Goal: Task Accomplishment & Management: Manage account settings

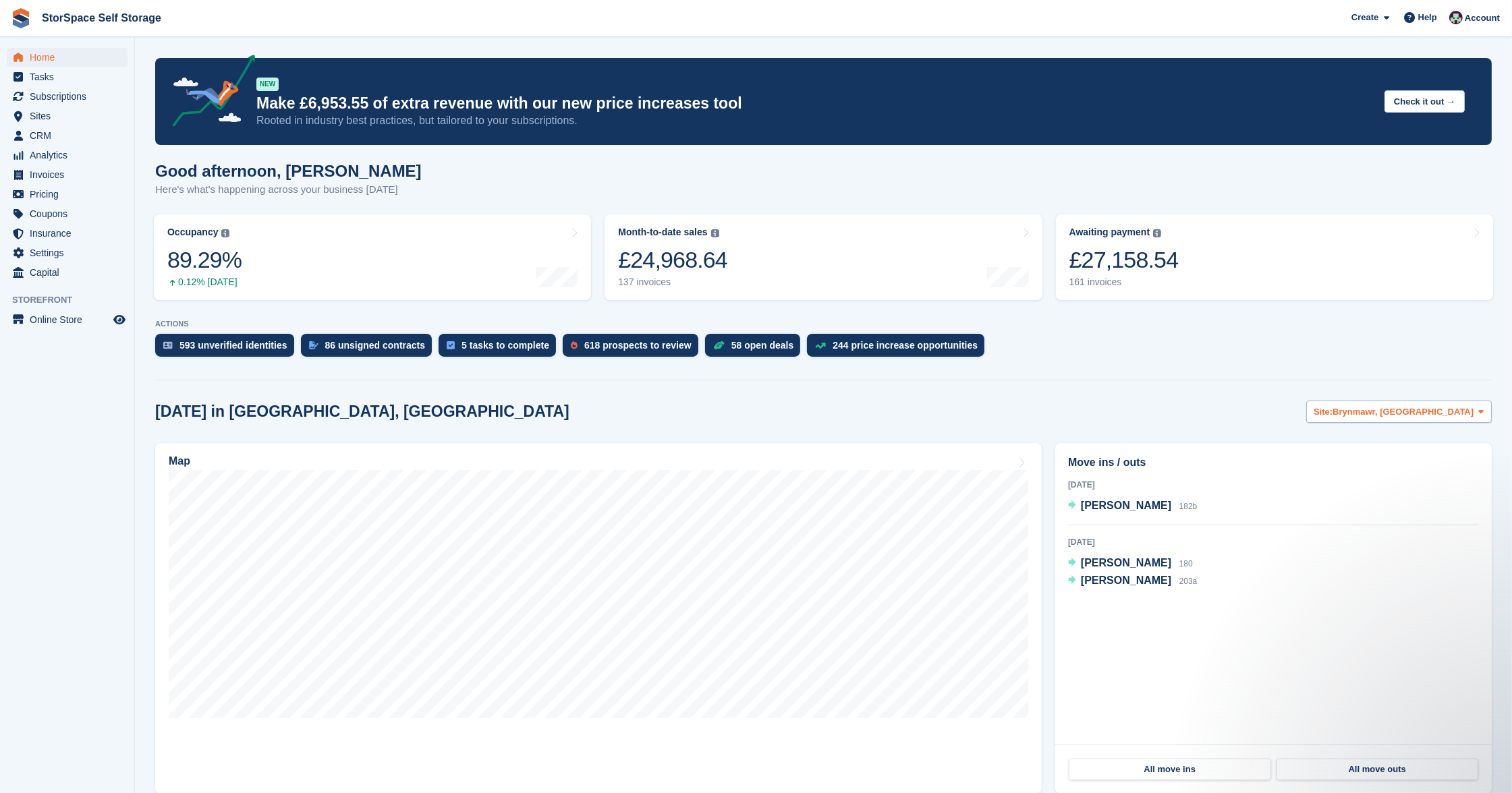
click at [1392, 408] on span "Brynmawr, South Wales" at bounding box center [1403, 412] width 141 height 14
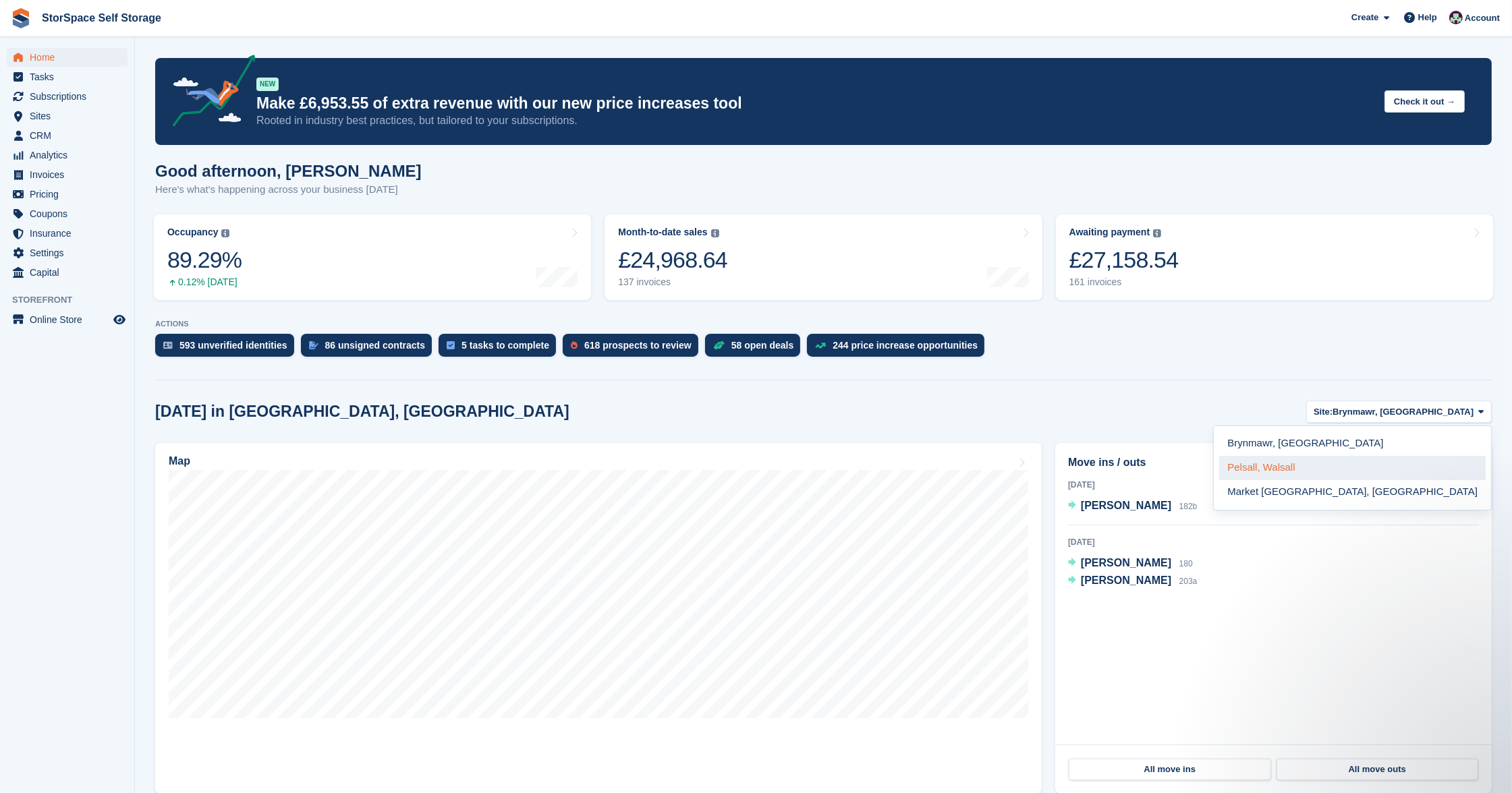
click at [1395, 465] on link "Pelsall, Walsall" at bounding box center [1352, 468] width 266 height 24
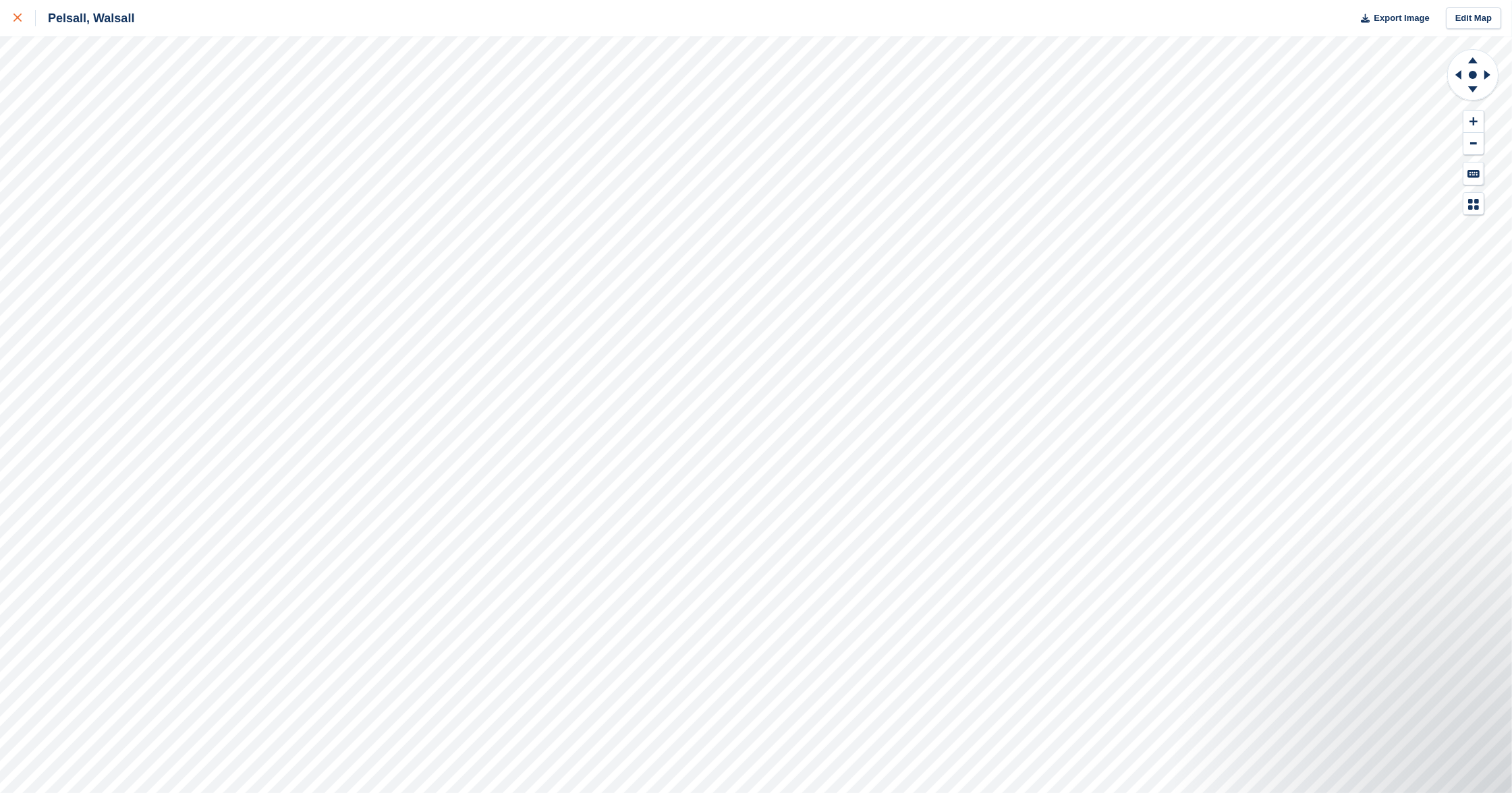
click at [22, 25] on div at bounding box center [24, 18] width 22 height 16
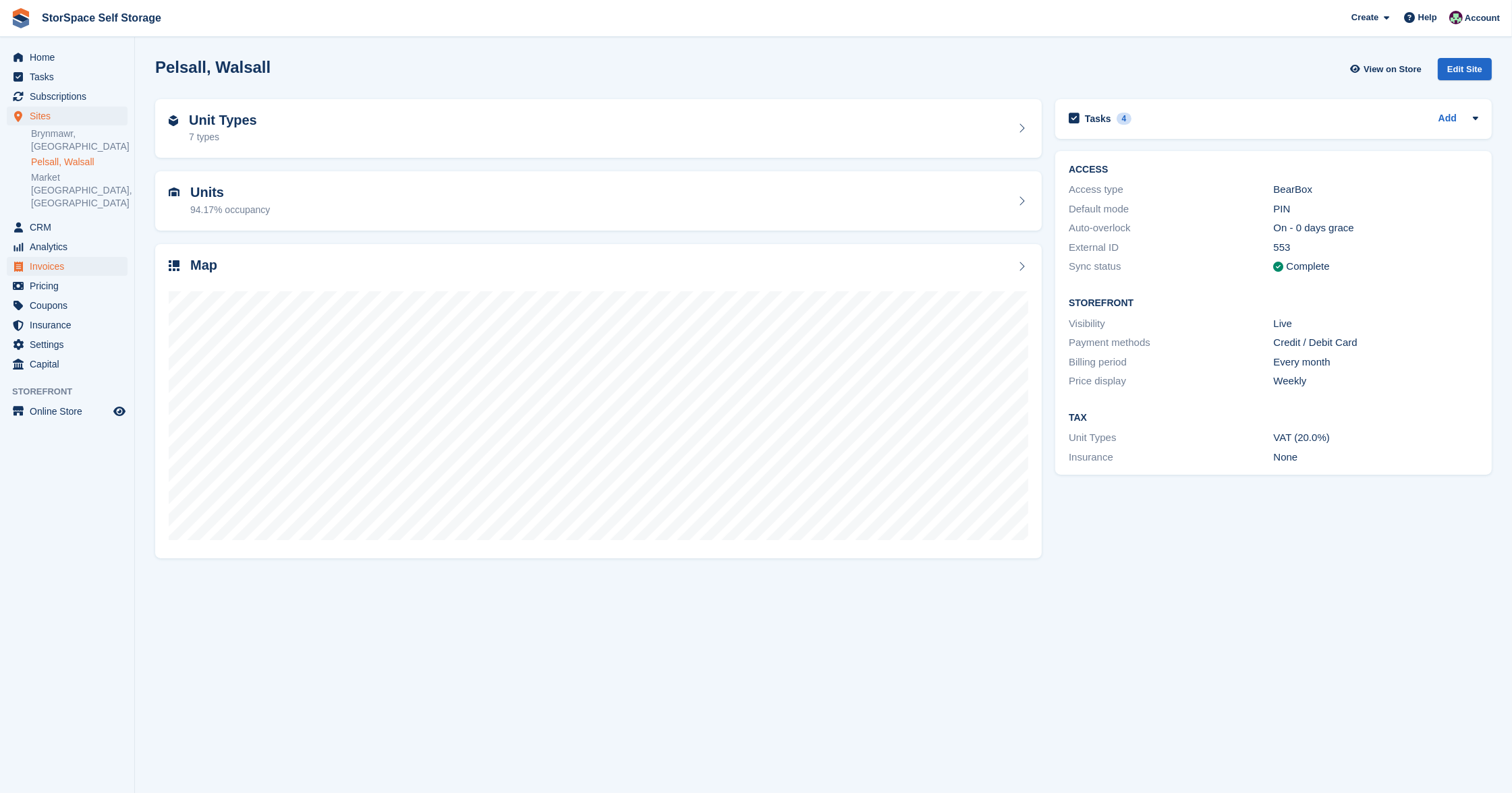
click at [56, 257] on span "Invoices" at bounding box center [70, 267] width 81 height 19
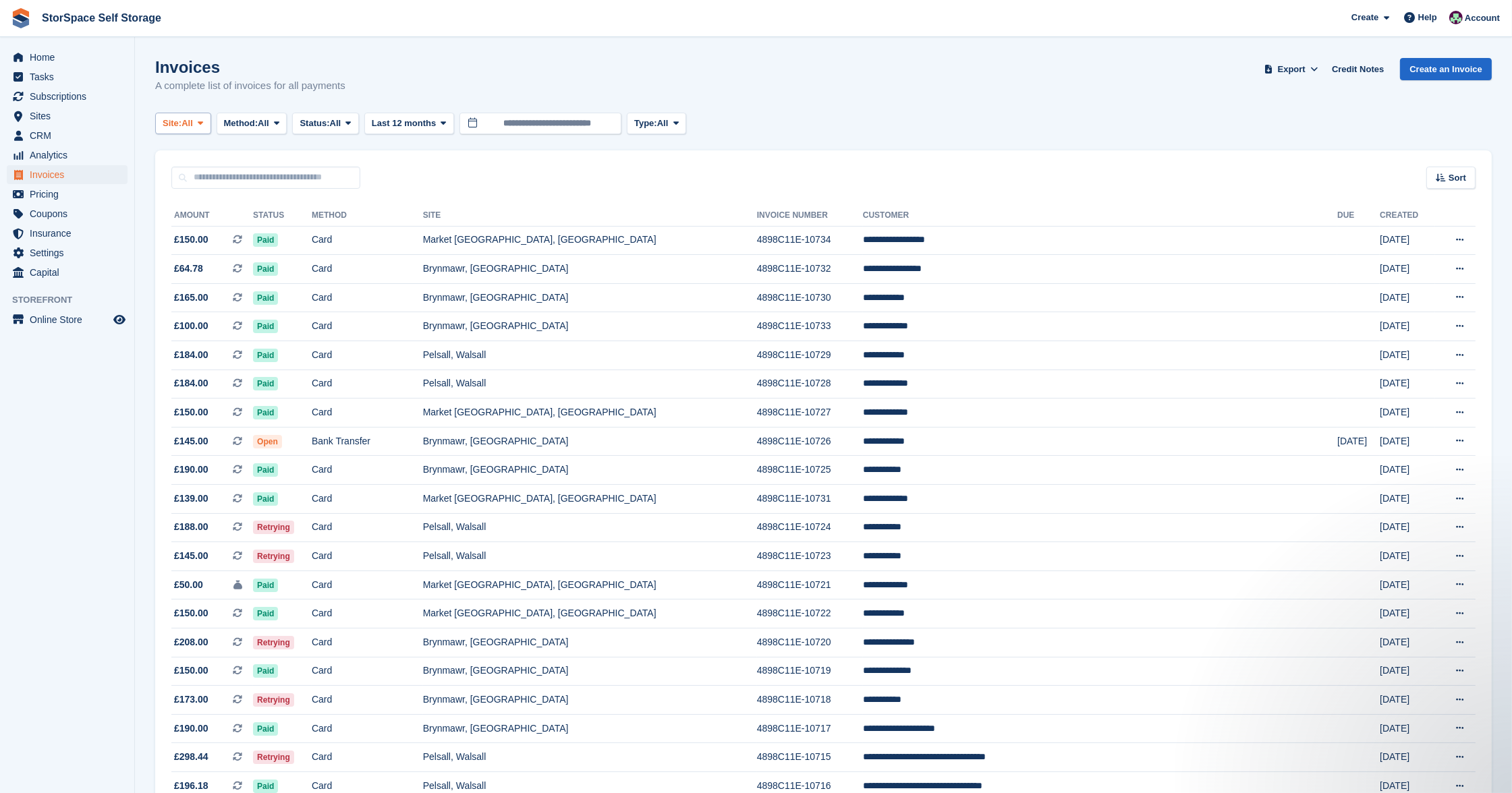
click at [190, 129] on button "Site: All" at bounding box center [183, 123] width 56 height 22
click at [207, 197] on link "Pelsall, Walsall" at bounding box center [294, 204] width 266 height 24
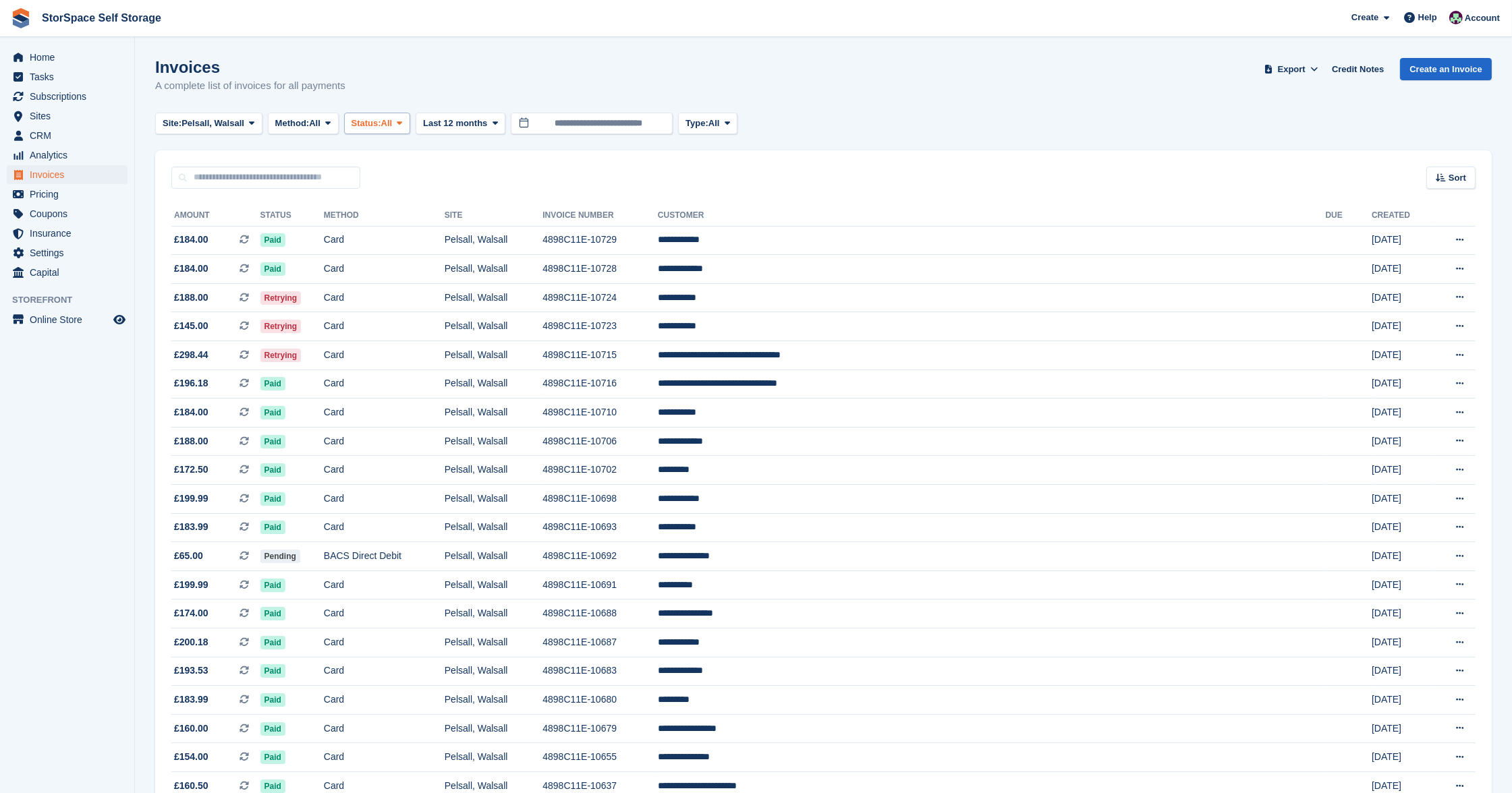
click at [379, 117] on span "Status:" at bounding box center [366, 123] width 30 height 14
click at [406, 129] on button "Status: All" at bounding box center [377, 123] width 66 height 22
click at [381, 124] on span "Status:" at bounding box center [366, 123] width 30 height 14
click at [408, 233] on link "Open" at bounding box center [408, 228] width 117 height 24
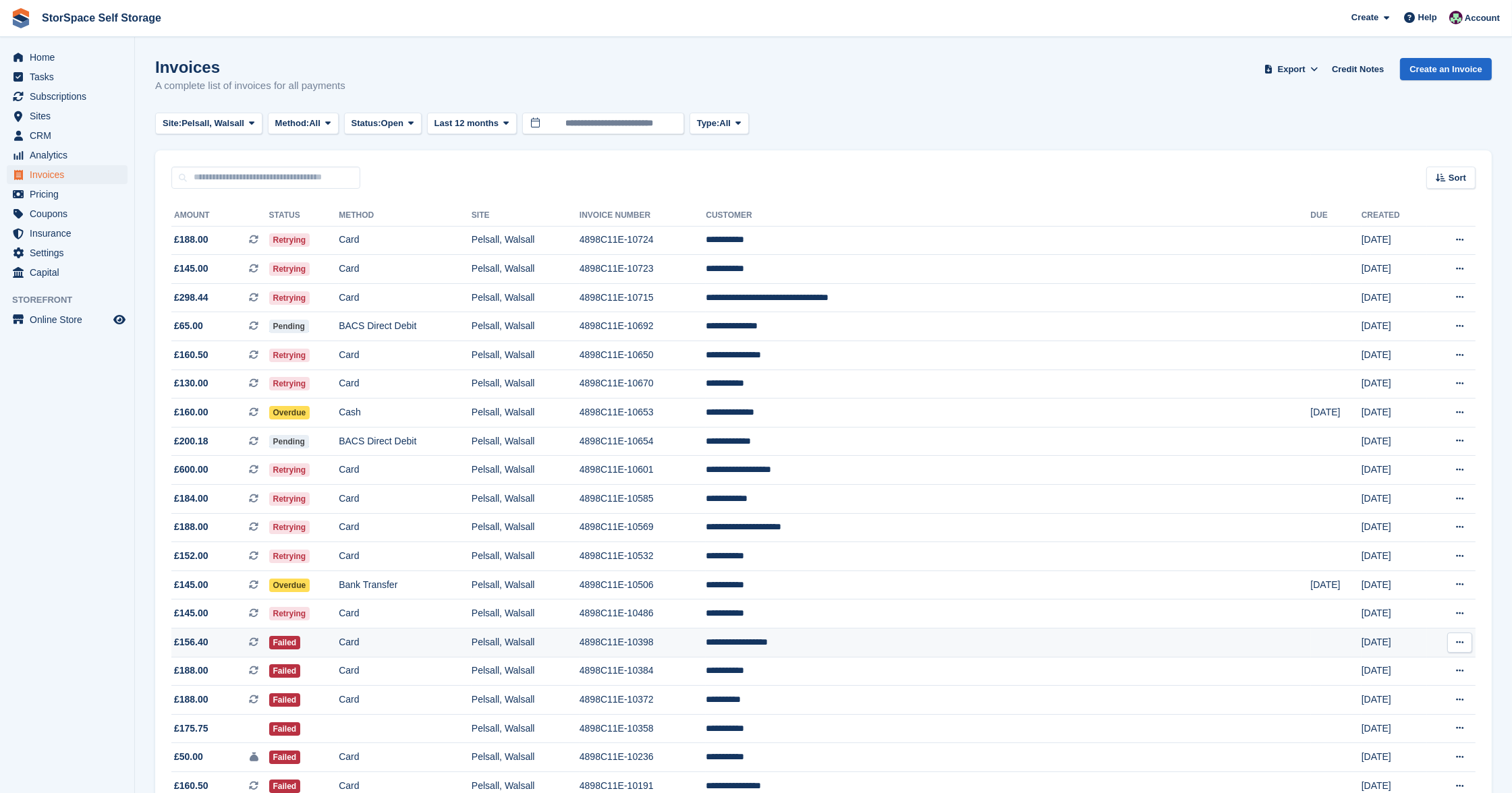
click at [580, 637] on td "Pelsall, Walsall" at bounding box center [525, 643] width 108 height 29
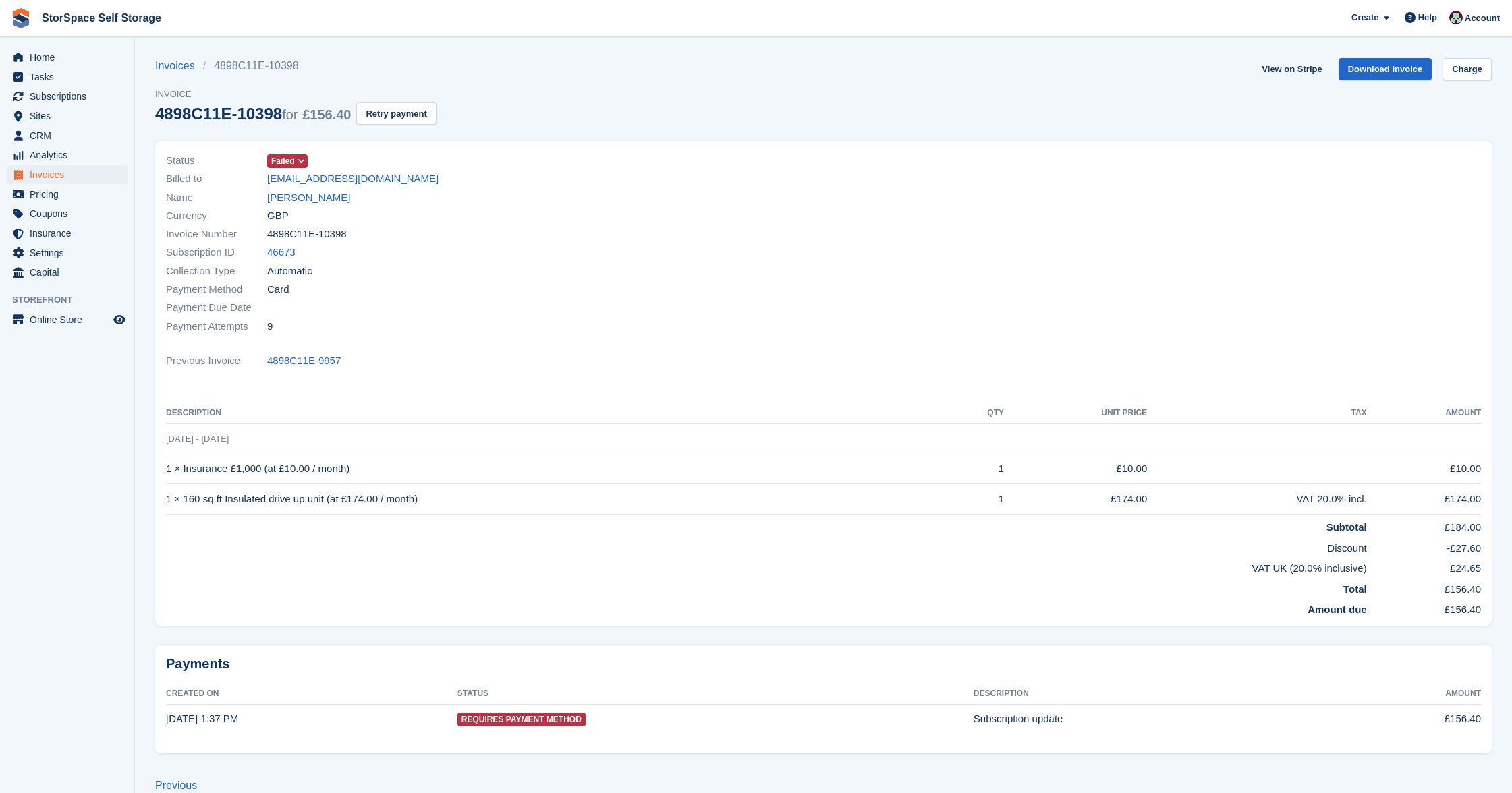
click at [347, 200] on link "[PERSON_NAME]" at bounding box center [308, 198] width 83 height 16
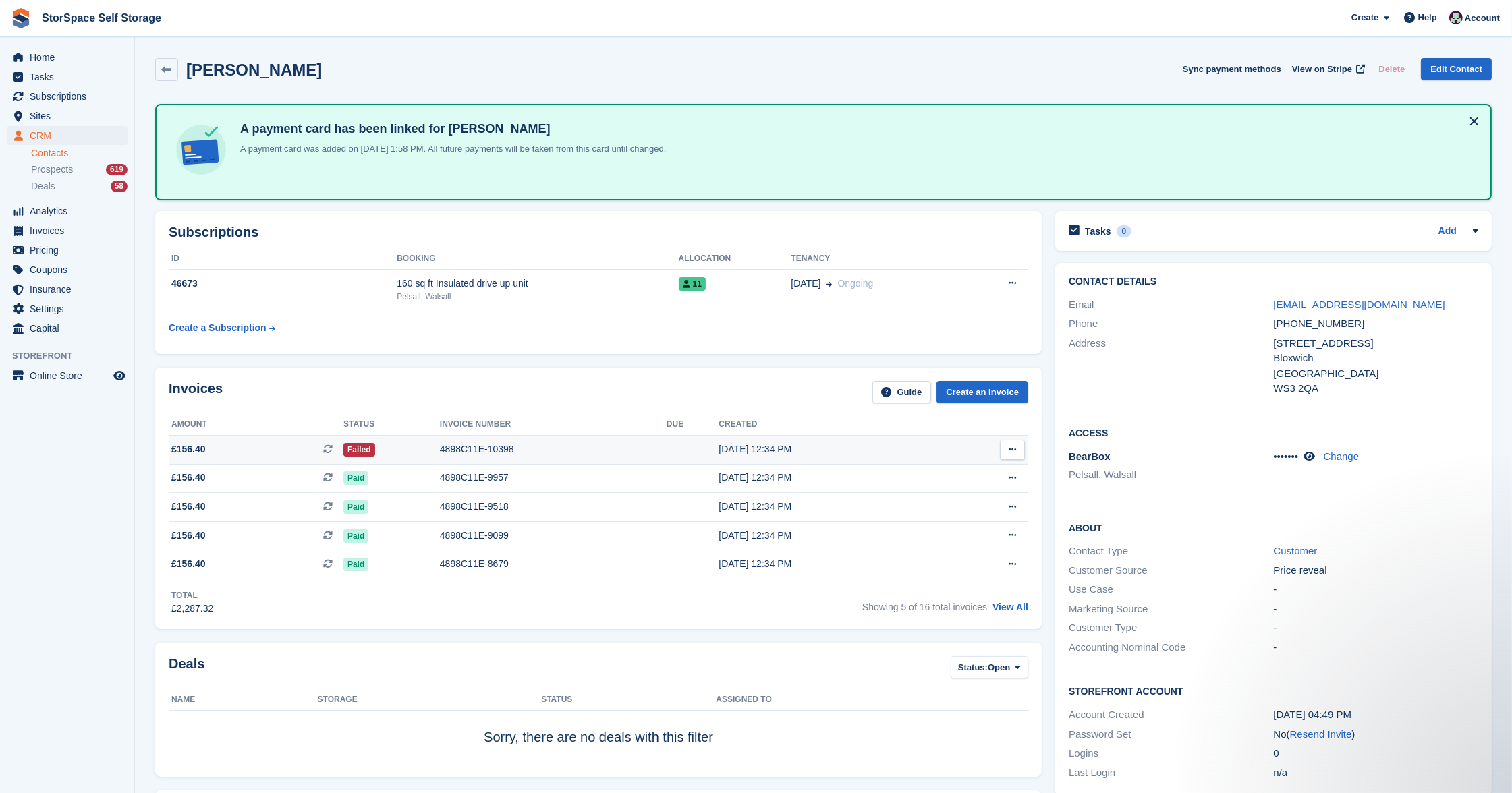
click at [556, 446] on div "4898C11E-10398" at bounding box center [553, 449] width 227 height 14
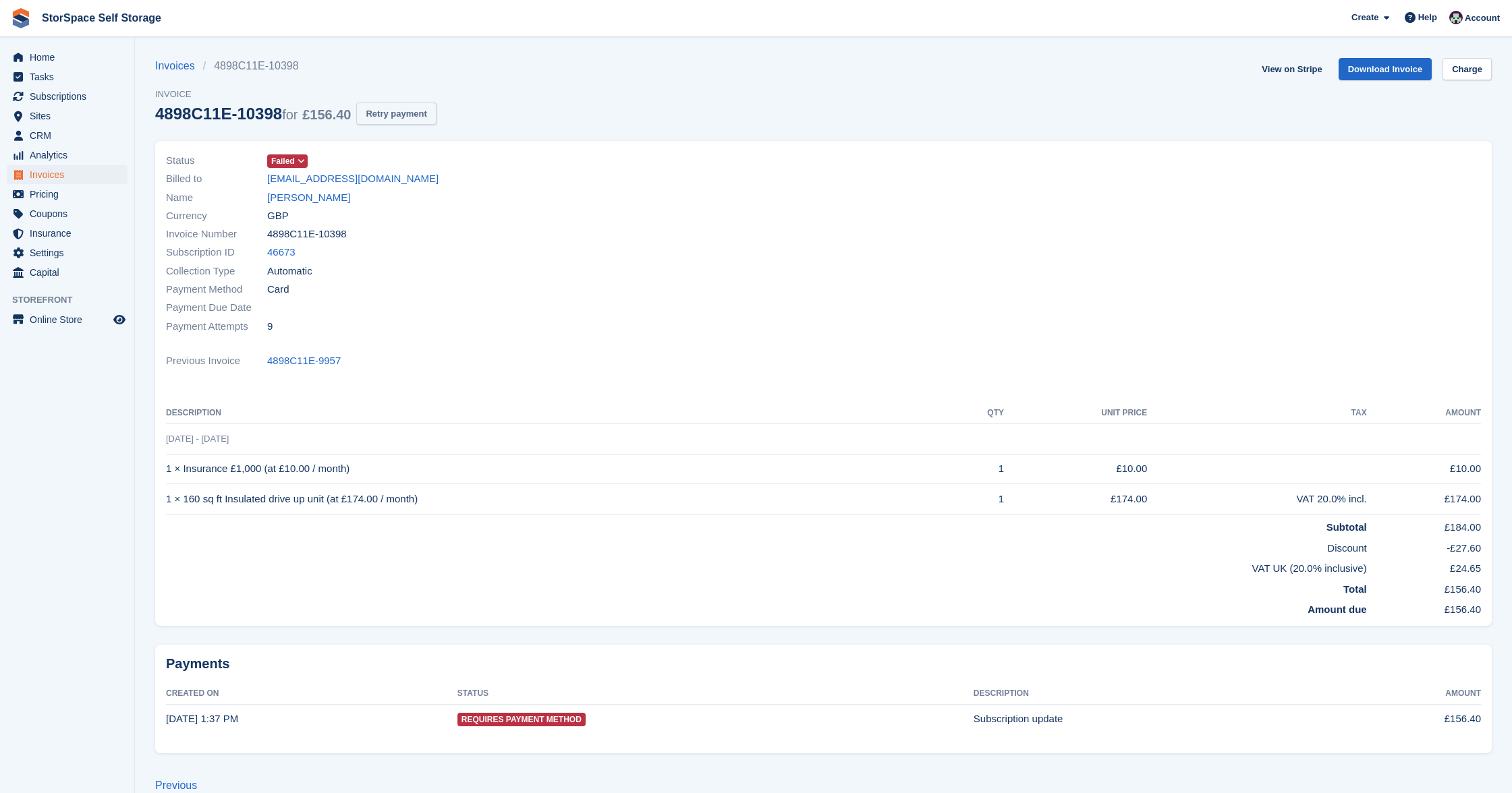
click at [427, 102] on button "Retry payment" at bounding box center [396, 113] width 80 height 22
click at [53, 51] on span "Home" at bounding box center [70, 58] width 81 height 19
